Goal: Check status

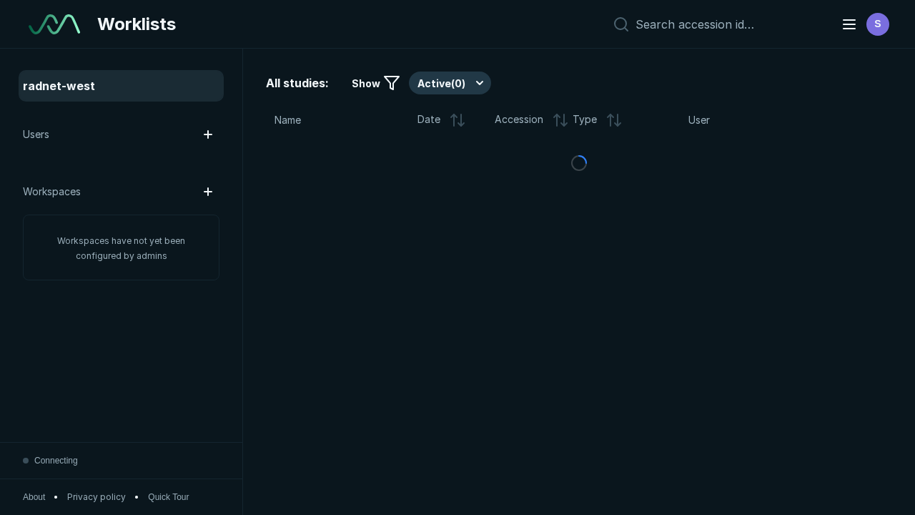
scroll to position [3903, 5953]
